Goal: Task Accomplishment & Management: Complete application form

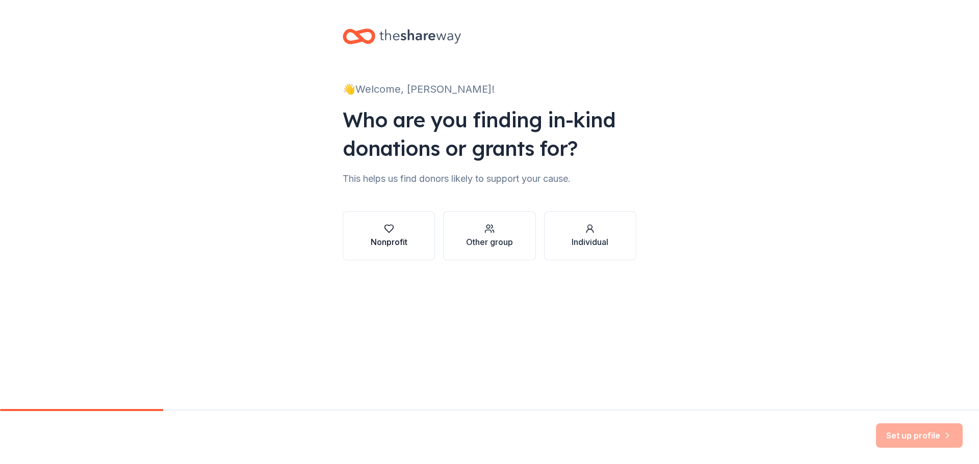
click at [371, 234] on div "button" at bounding box center [389, 229] width 37 height 10
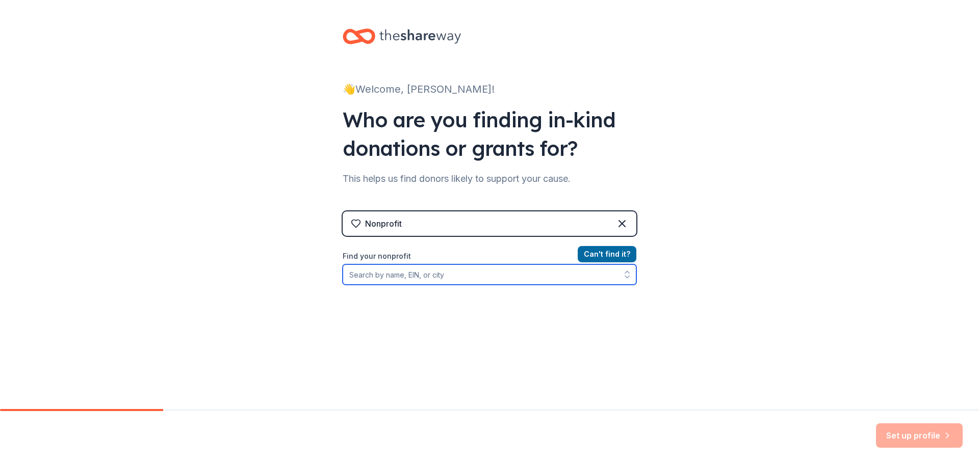
click at [389, 285] on input "Find your nonprofit" at bounding box center [490, 275] width 294 height 20
type input "saint"
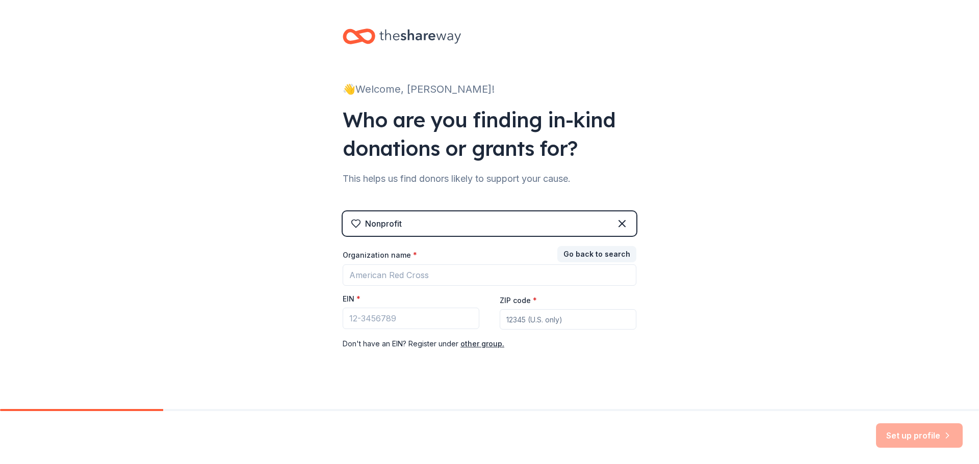
scroll to position [123, 0]
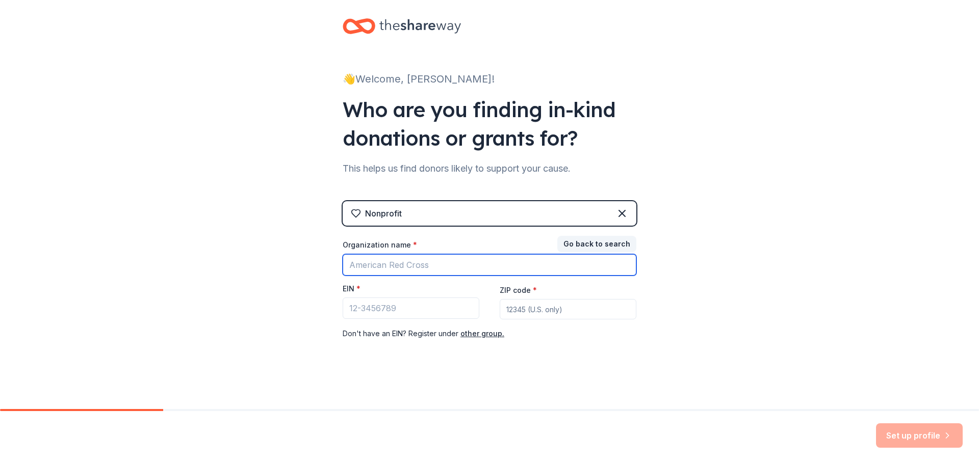
click at [506, 254] on input "Organization name *" at bounding box center [490, 264] width 294 height 21
type input "saint"
type input "Saint [PERSON_NAME]"
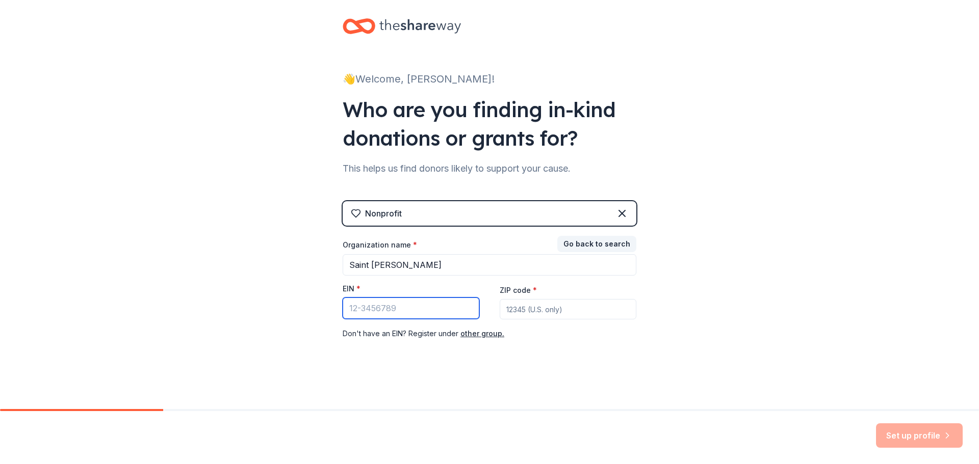
click at [432, 298] on input "EIN *" at bounding box center [411, 308] width 137 height 21
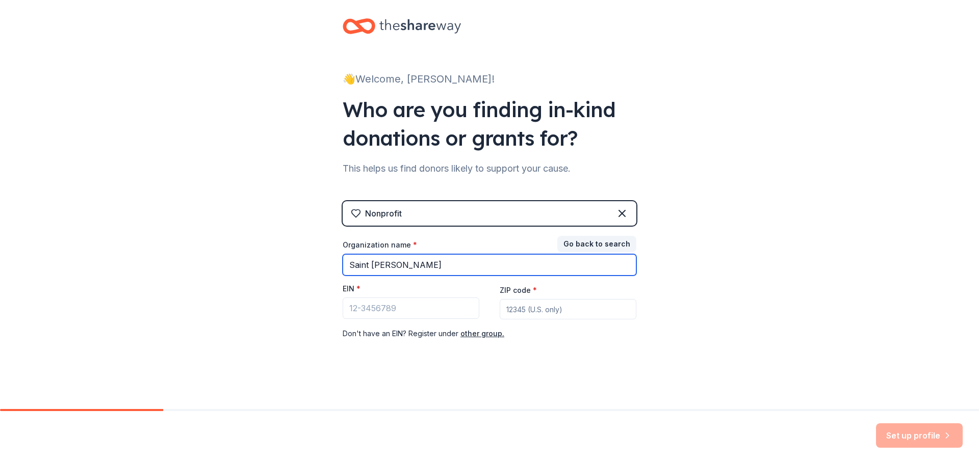
click at [423, 254] on input "Saint [PERSON_NAME]" at bounding box center [490, 264] width 294 height 21
type input "Saint [PERSON_NAME] society inc"
click at [636, 236] on button "Go back to search" at bounding box center [596, 244] width 79 height 16
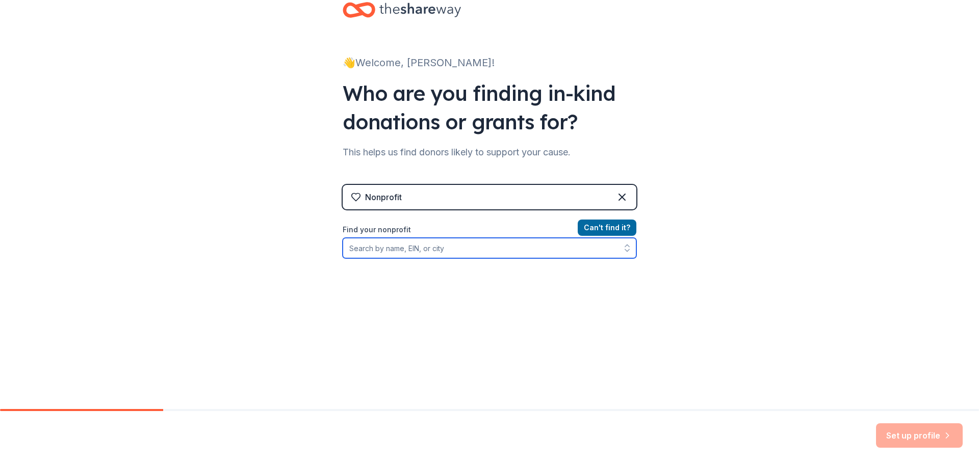
click at [485, 238] on input "Find your nonprofit" at bounding box center [490, 248] width 294 height 20
type input "saint"
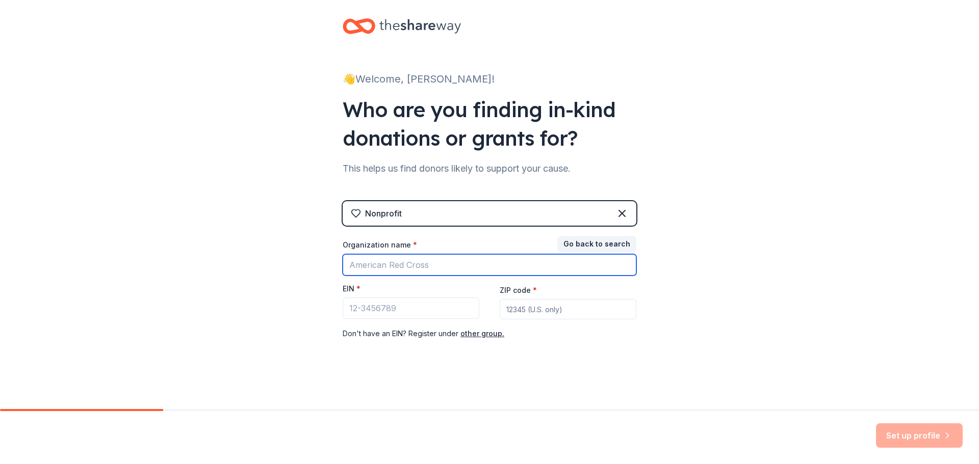
click at [409, 254] on input "Organization name *" at bounding box center [490, 264] width 294 height 21
type input "Saint [PERSON_NAME] society inc"
click at [440, 254] on input "Saint [PERSON_NAME] society inc" at bounding box center [490, 264] width 294 height 21
drag, startPoint x: 440, startPoint y: 222, endPoint x: 307, endPoint y: 194, distance: 135.0
click at [343, 240] on div "Organization name * Saint [PERSON_NAME] society inc" at bounding box center [490, 258] width 294 height 36
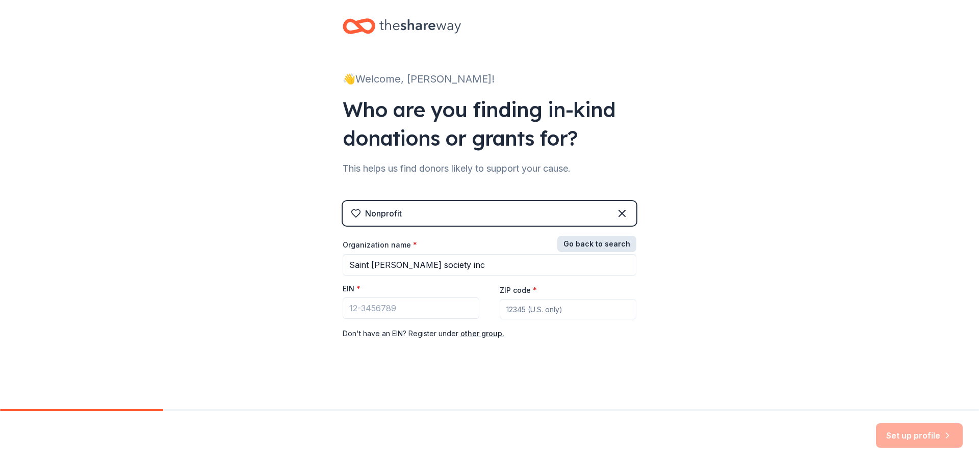
click at [618, 236] on button "Go back to search" at bounding box center [596, 244] width 79 height 16
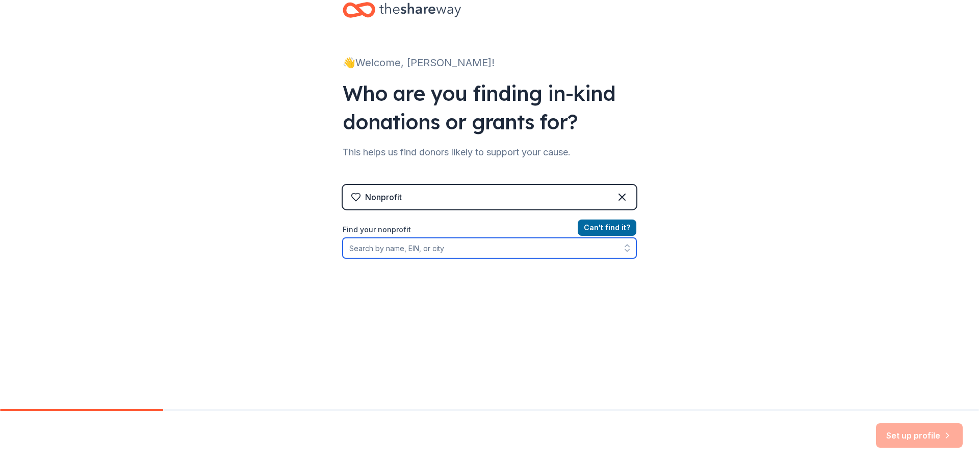
click at [636, 238] on button "button" at bounding box center [627, 248] width 18 height 20
click at [629, 250] on icon "button" at bounding box center [627, 251] width 4 height 2
type input "s"
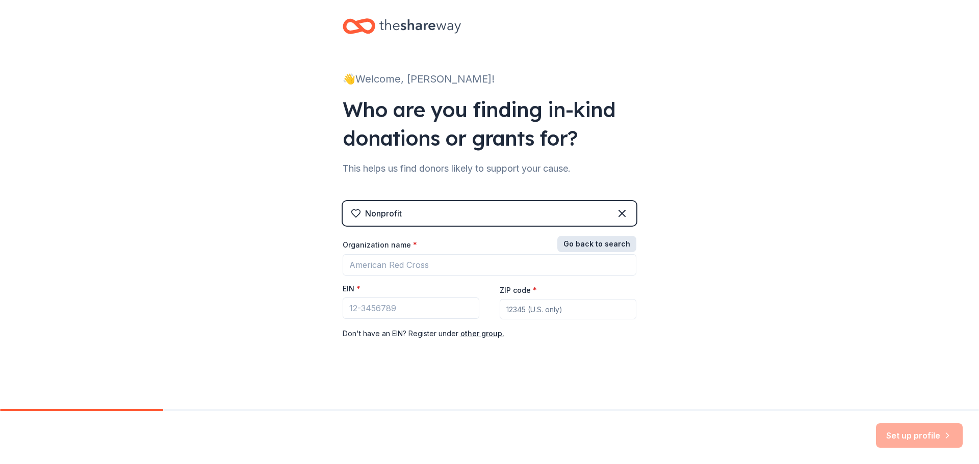
click at [636, 236] on button "Go back to search" at bounding box center [596, 244] width 79 height 16
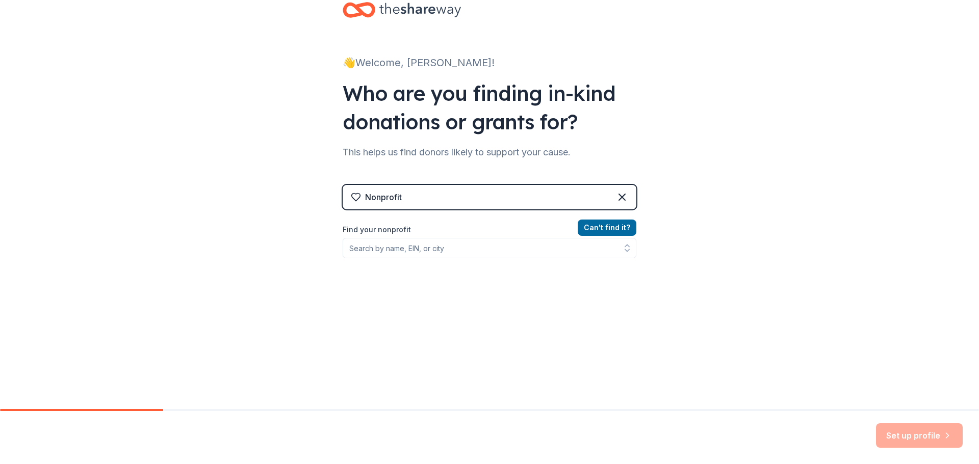
click at [610, 185] on div "Nonprofit" at bounding box center [490, 197] width 294 height 24
click at [487, 238] on input "Find your nonprofit" at bounding box center [490, 248] width 294 height 20
paste input "Saint [PERSON_NAME] society inc"
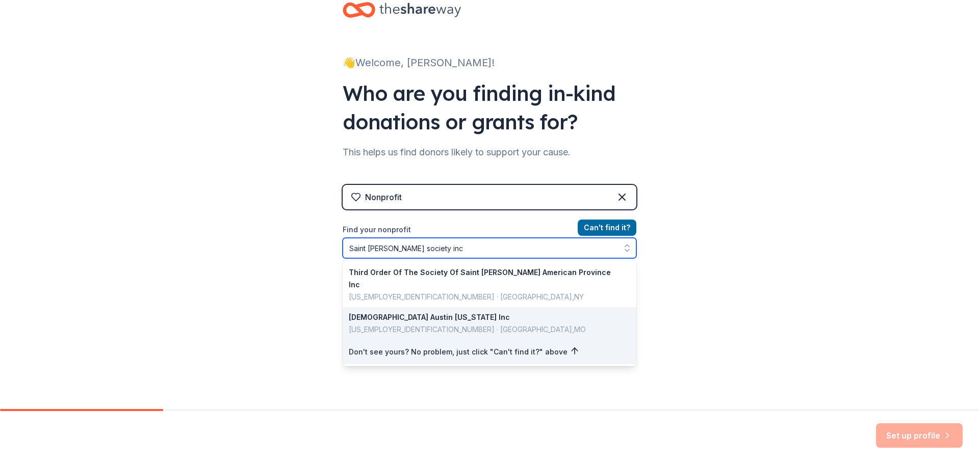
scroll to position [143, 0]
type input "Saint [PERSON_NAME] society"
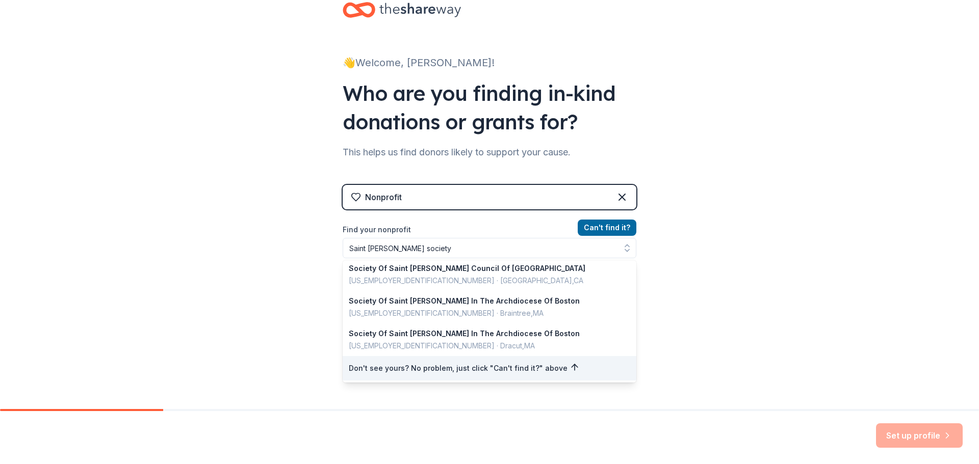
scroll to position [123, 0]
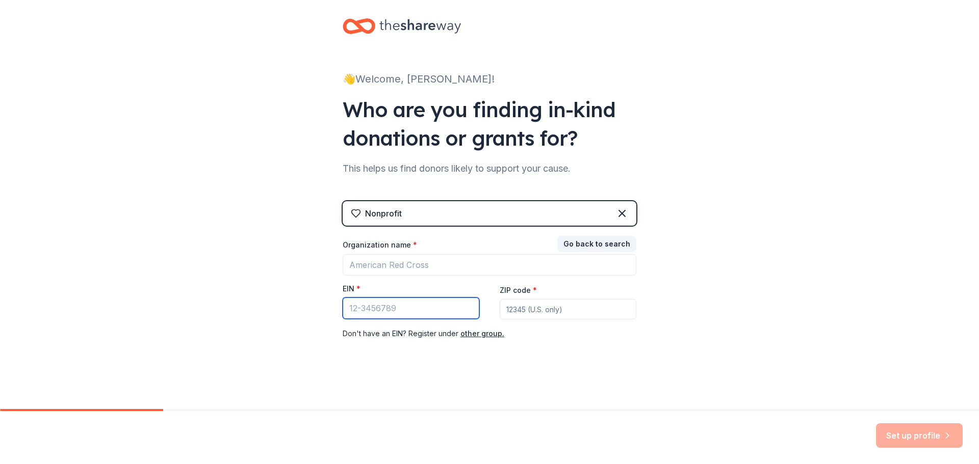
click at [383, 298] on input "EIN *" at bounding box center [411, 308] width 137 height 21
type input "[US_EMPLOYER_IDENTIFICATION_NUMBER]"
click at [588, 299] on input "ZIP code *" at bounding box center [568, 309] width 137 height 20
type input "33625"
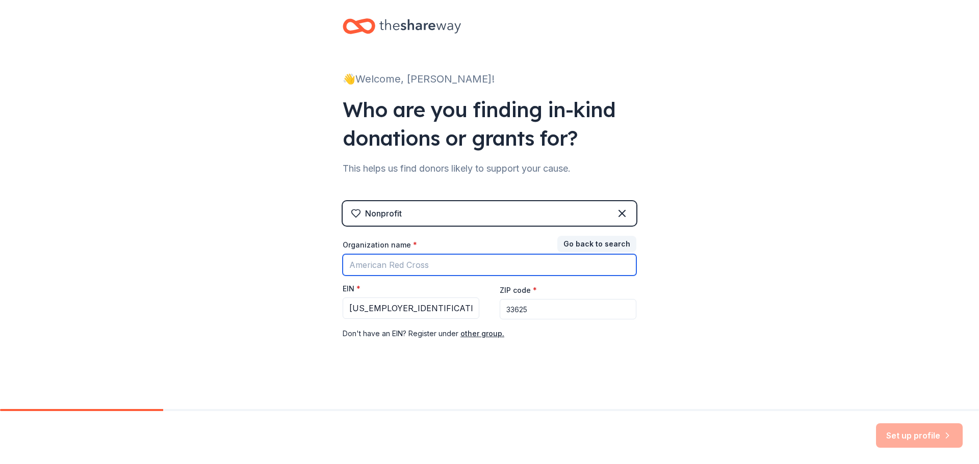
click at [523, 254] on input "Organization name *" at bounding box center [490, 264] width 294 height 21
type input "Saint [PERSON_NAME] society inc"
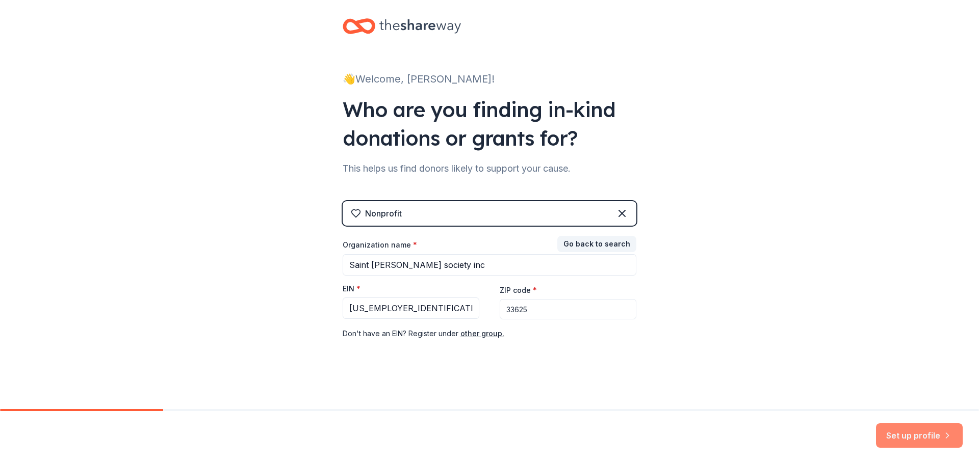
click at [876, 424] on button "Set up profile" at bounding box center [919, 436] width 87 height 24
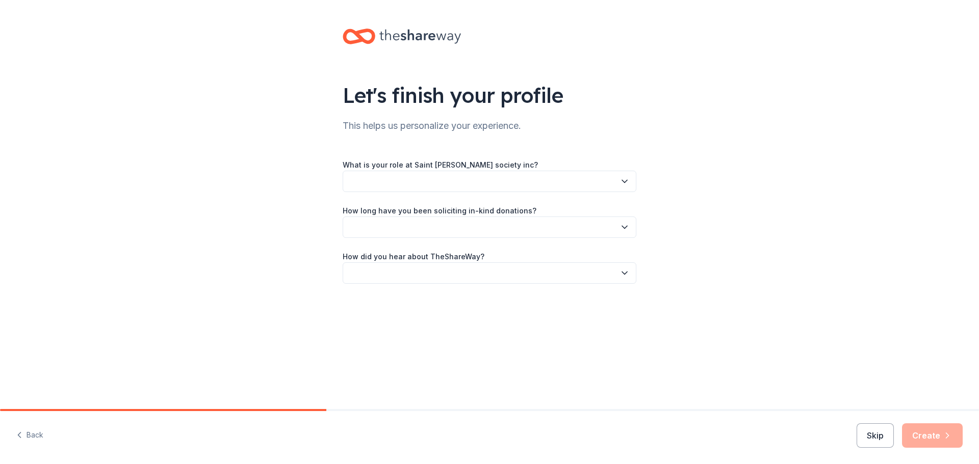
click at [630, 187] on icon "button" at bounding box center [624, 181] width 10 height 10
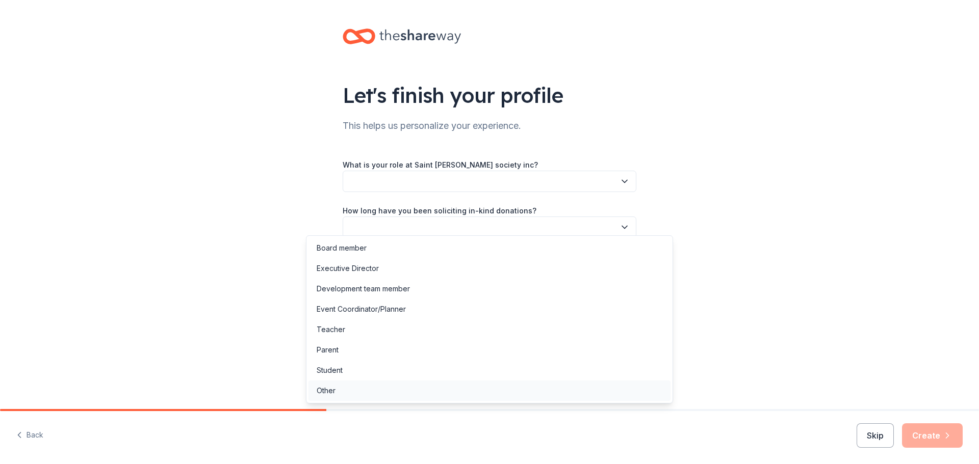
click at [431, 401] on div "Other" at bounding box center [489, 391] width 362 height 20
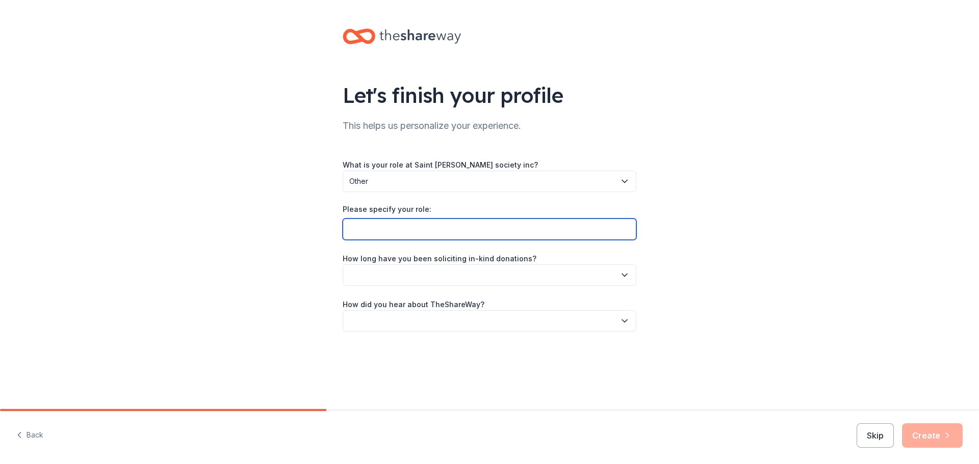
click at [462, 240] on input "Please specify your role:" at bounding box center [490, 229] width 294 height 21
type input "volunteer"
click at [492, 286] on button "button" at bounding box center [490, 275] width 294 height 21
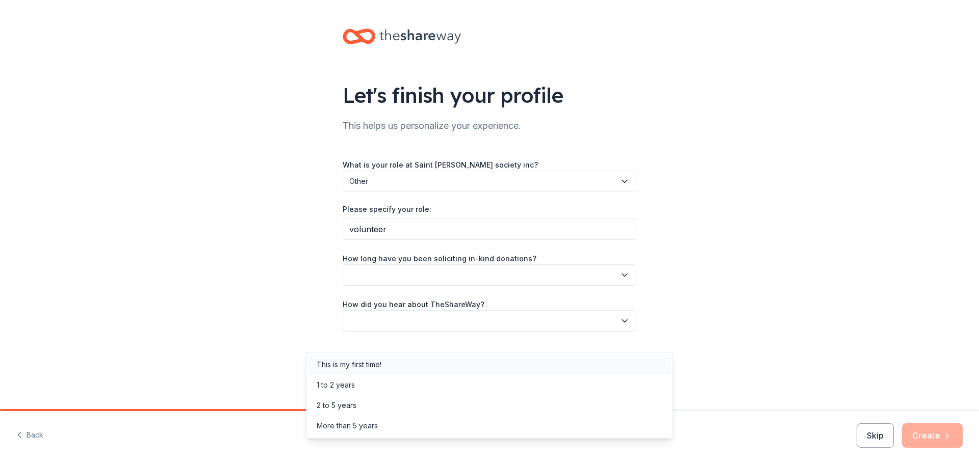
click at [480, 363] on div "This is my first time!" at bounding box center [489, 365] width 362 height 20
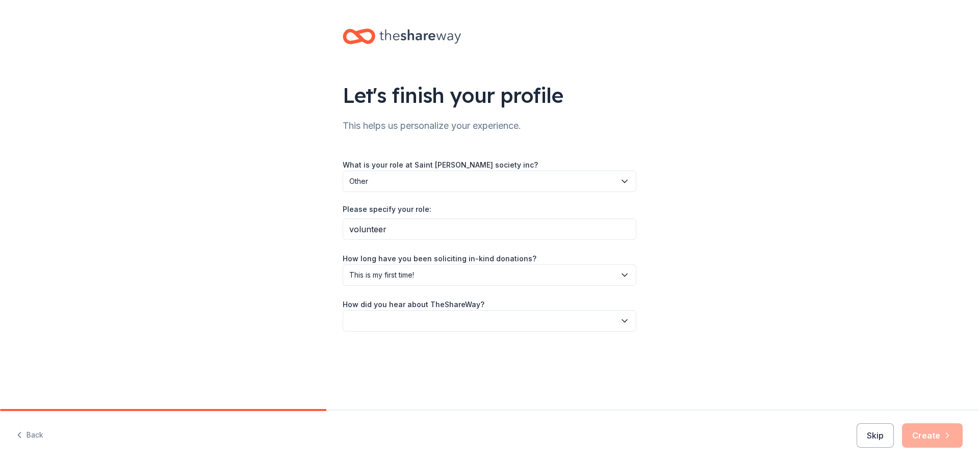
scroll to position [71, 0]
click at [591, 322] on button "button" at bounding box center [490, 321] width 294 height 21
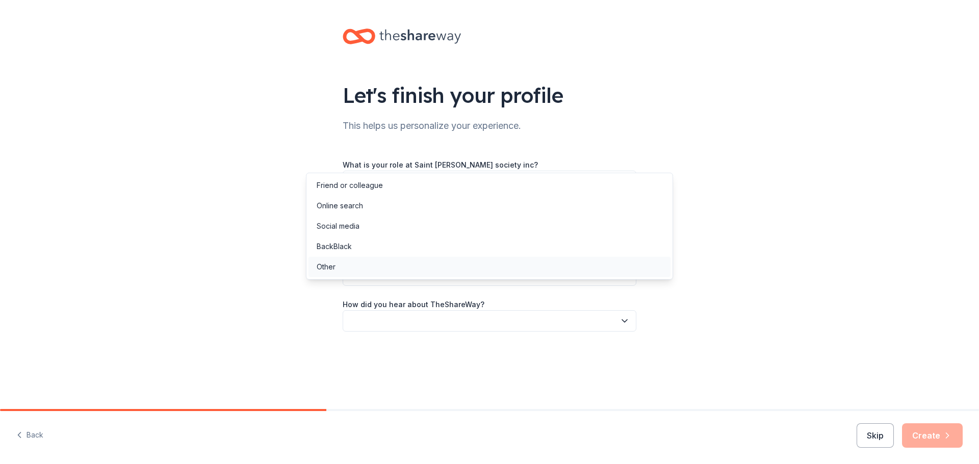
click at [574, 277] on div "Other" at bounding box center [489, 267] width 362 height 20
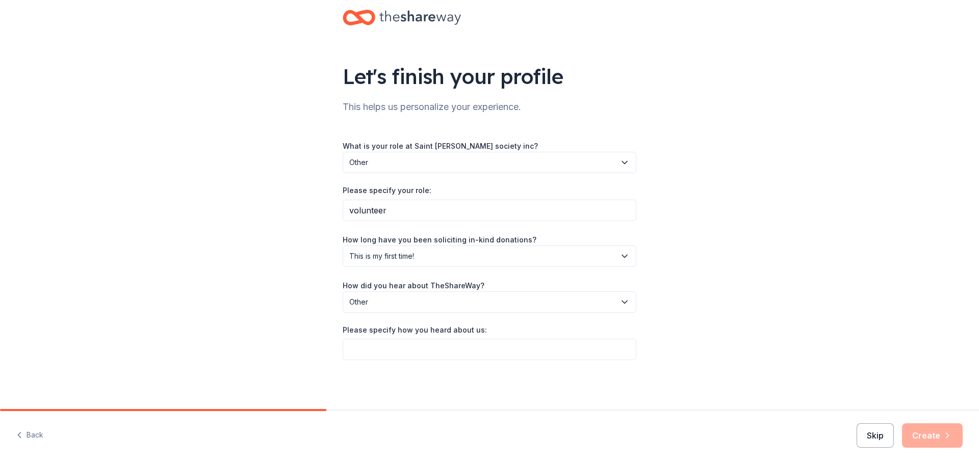
click at [857, 424] on button "Skip" at bounding box center [875, 436] width 37 height 24
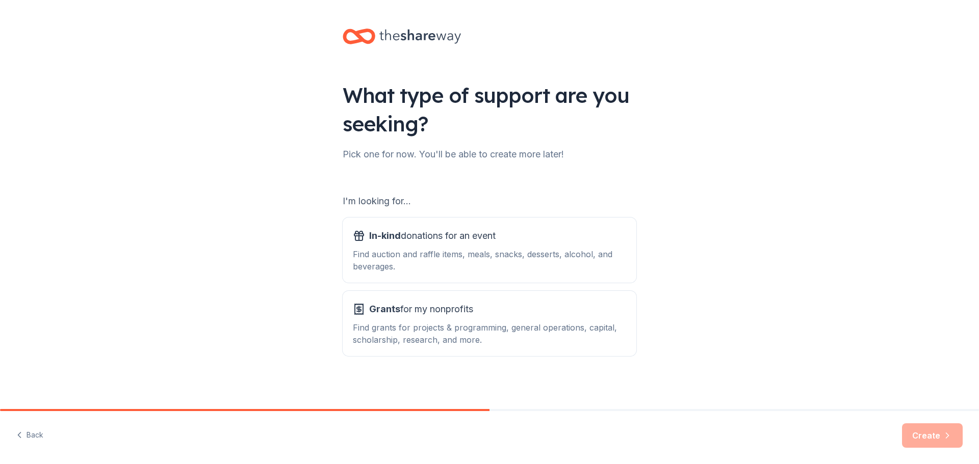
click at [842, 431] on div "Back Create" at bounding box center [489, 437] width 979 height 53
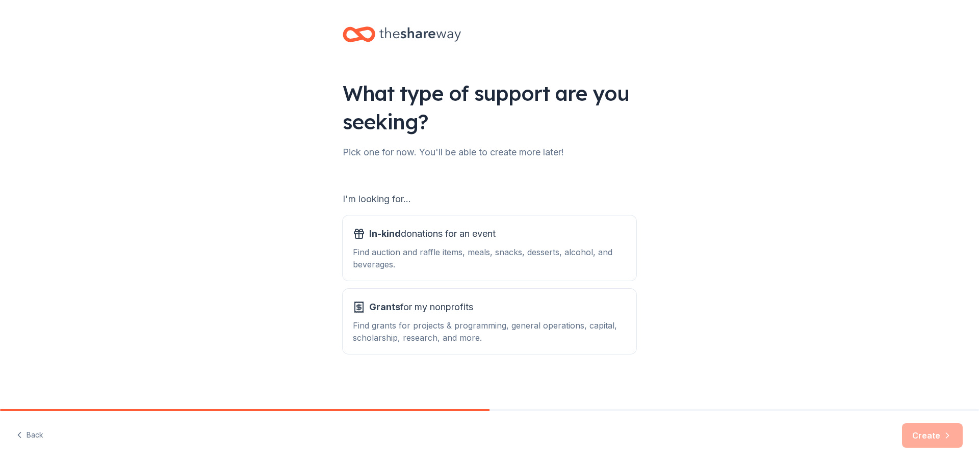
scroll to position [113, 0]
click at [603, 246] on div "Find auction and raffle items, meals, snacks, desserts, alcohol, and beverages." at bounding box center [489, 258] width 273 height 24
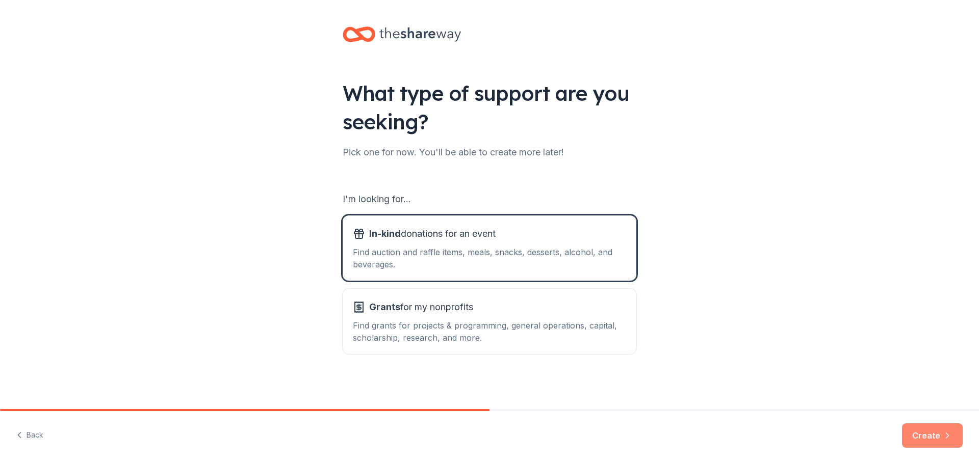
click at [926, 436] on button "Create" at bounding box center [932, 436] width 61 height 24
